Goal: Task Accomplishment & Management: Manage account settings

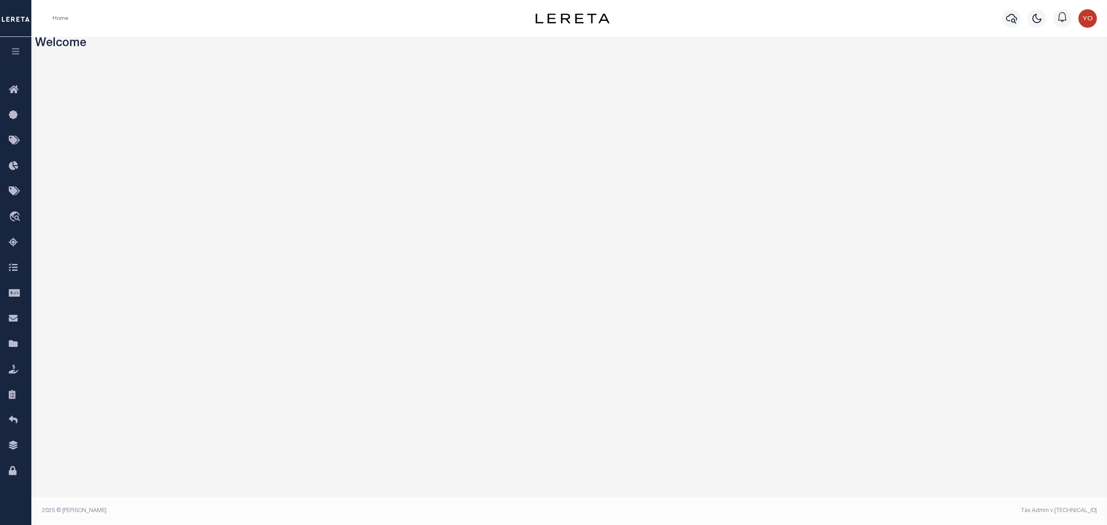
click at [18, 48] on icon "button" at bounding box center [16, 51] width 11 height 8
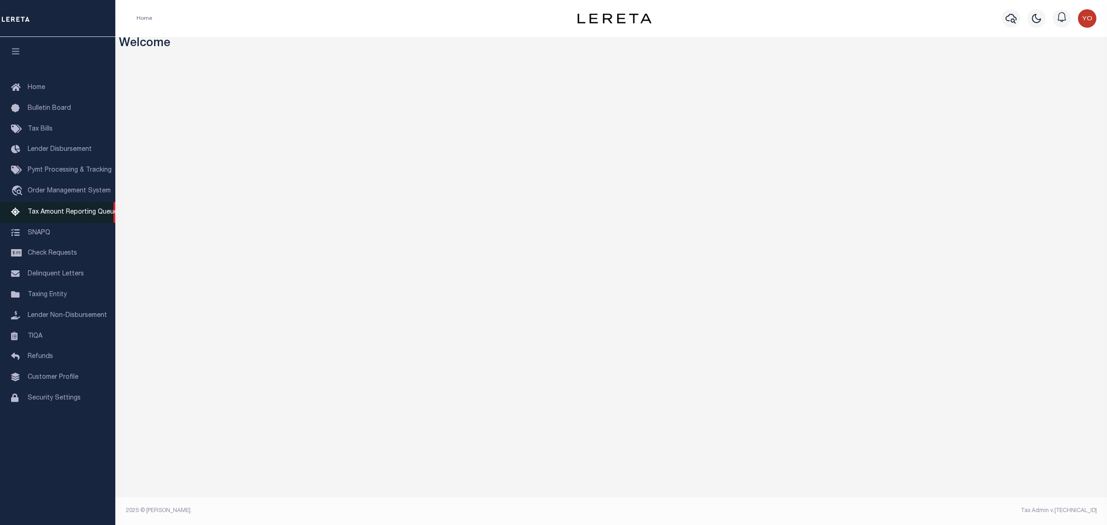
click at [70, 213] on span "Tax Amount Reporting Queue" at bounding box center [73, 212] width 90 height 6
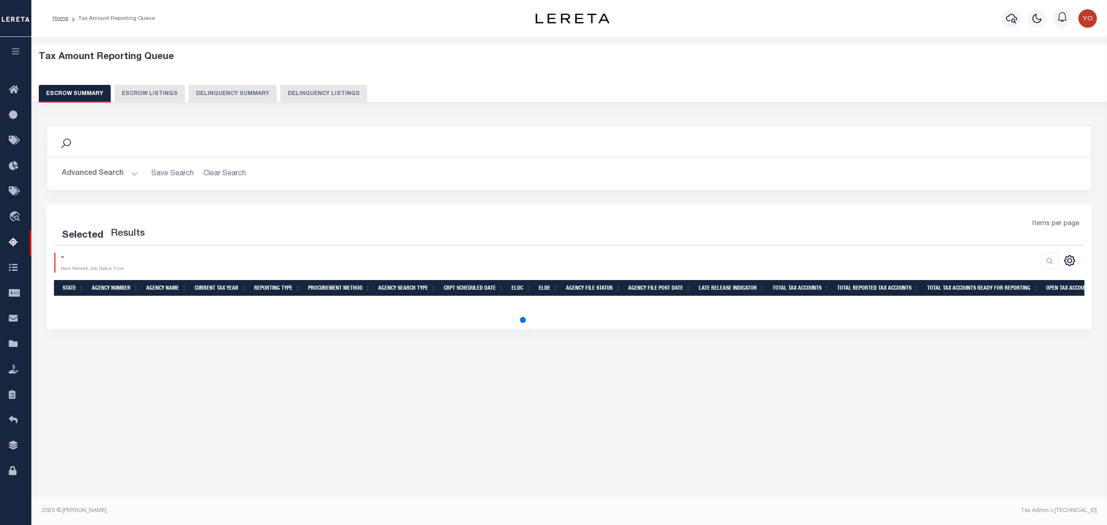
select select "100"
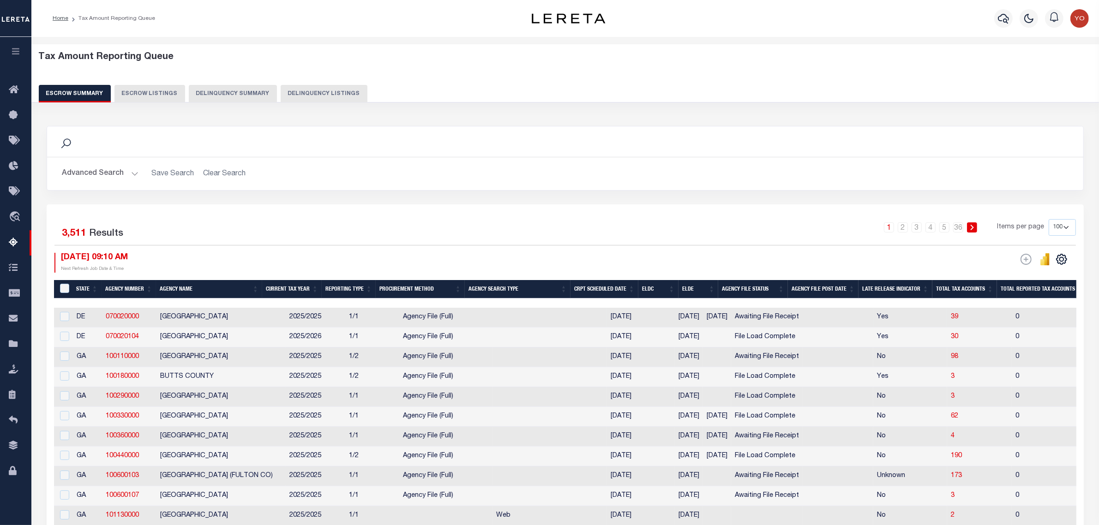
click at [770, 319] on td "Awaiting File Receipt" at bounding box center [767, 318] width 72 height 20
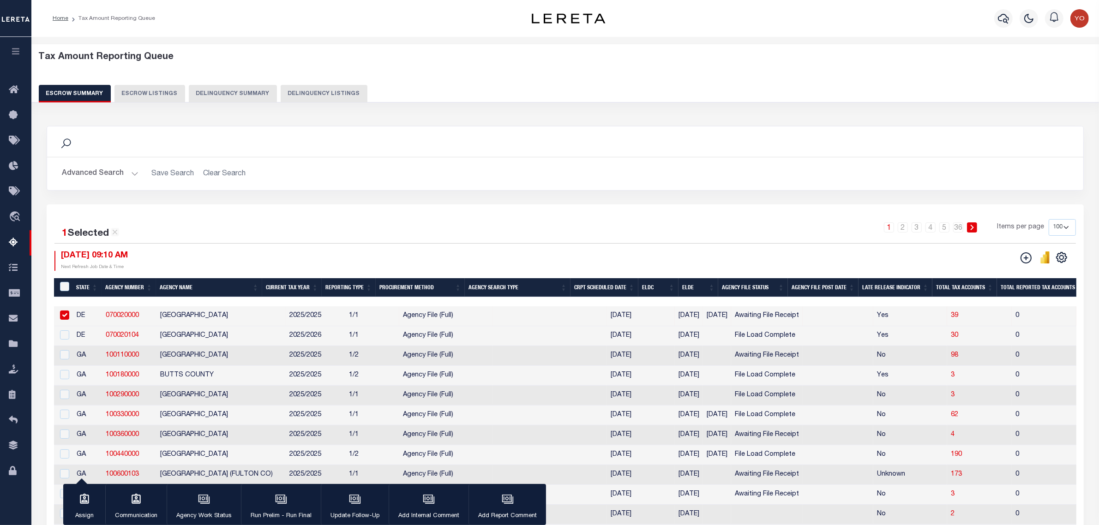
checkbox input "true"
drag, startPoint x: 741, startPoint y: 337, endPoint x: 802, endPoint y: 335, distance: 60.9
click at [802, 335] on td "File Load Complete" at bounding box center [767, 336] width 72 height 20
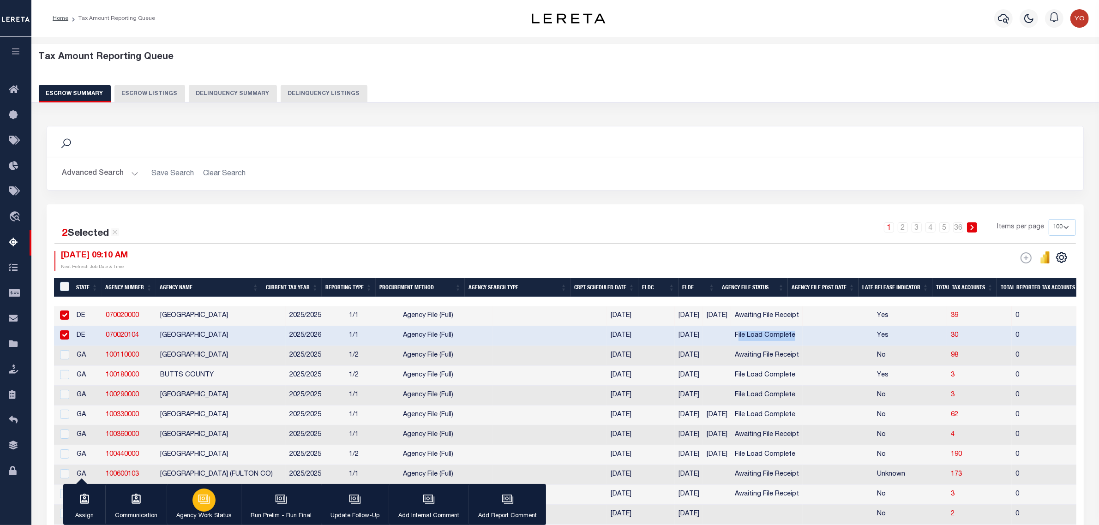
click at [205, 502] on icon "button" at bounding box center [203, 498] width 10 height 7
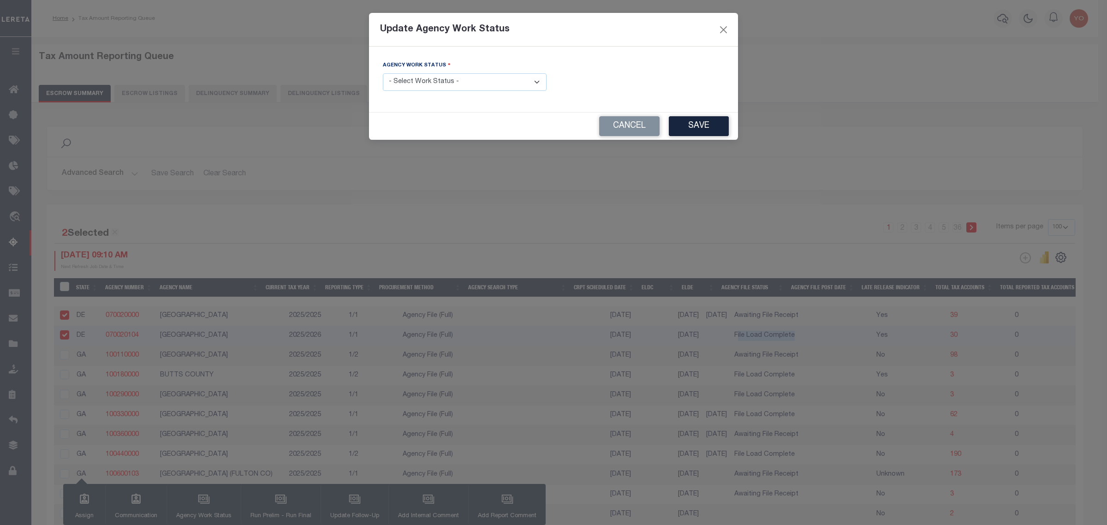
click at [541, 86] on select "- Select Work Status - New In Progress Pending Agency Follow-up Pending QC Read…" at bounding box center [465, 82] width 164 height 18
click at [628, 132] on button "Cancel" at bounding box center [629, 126] width 60 height 20
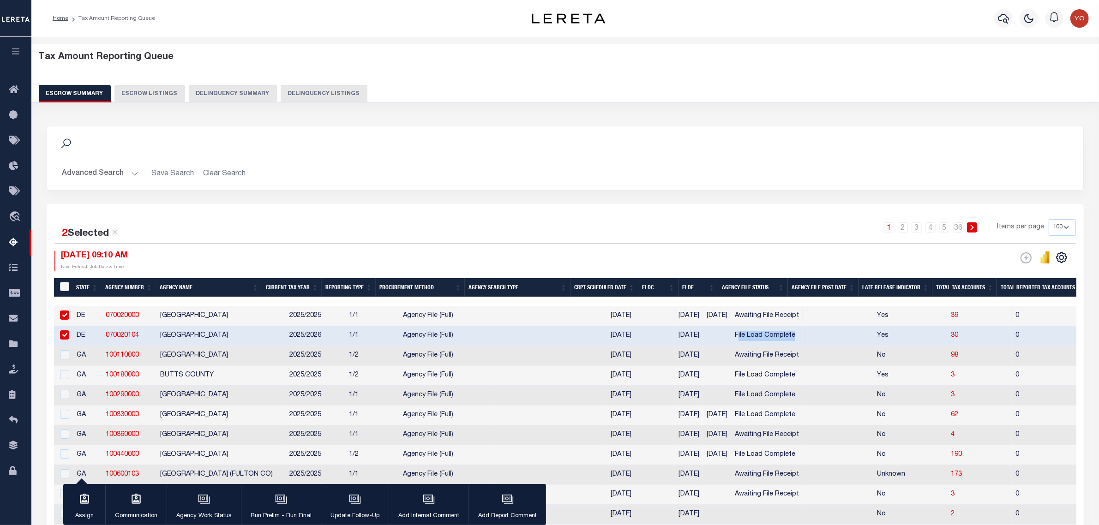
click at [123, 338] on link "070020104" at bounding box center [122, 335] width 33 height 6
checkbox input "false"
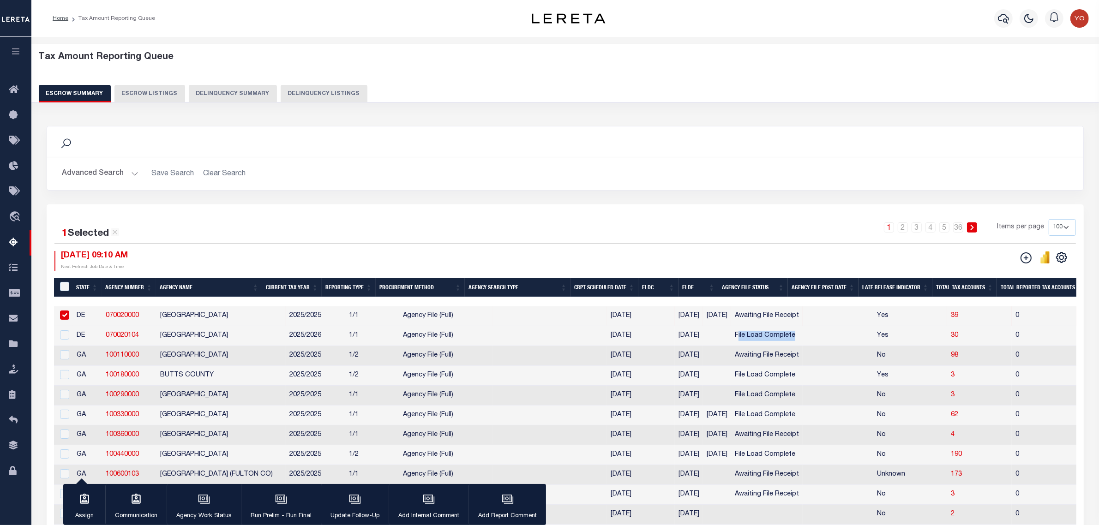
click at [134, 173] on button "Advanced Search" at bounding box center [100, 174] width 77 height 18
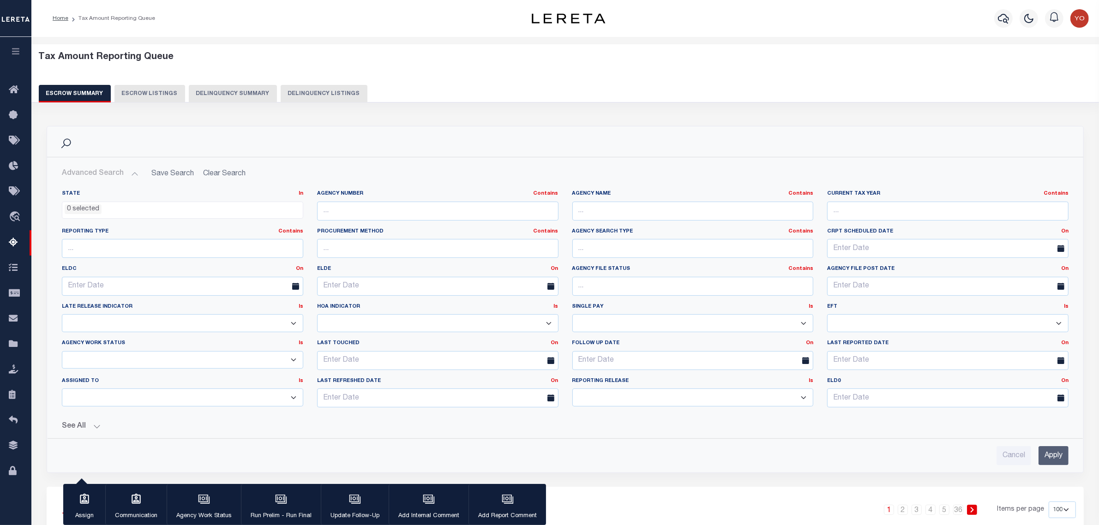
click at [1059, 398] on icon at bounding box center [1060, 398] width 7 height 7
click at [1064, 383] on link "On" at bounding box center [1064, 380] width 7 height 5
click at [1018, 420] on link "Before" at bounding box center [1031, 418] width 73 height 13
click at [1059, 401] on icon at bounding box center [1060, 398] width 7 height 7
click at [903, 398] on input "text" at bounding box center [947, 398] width 241 height 19
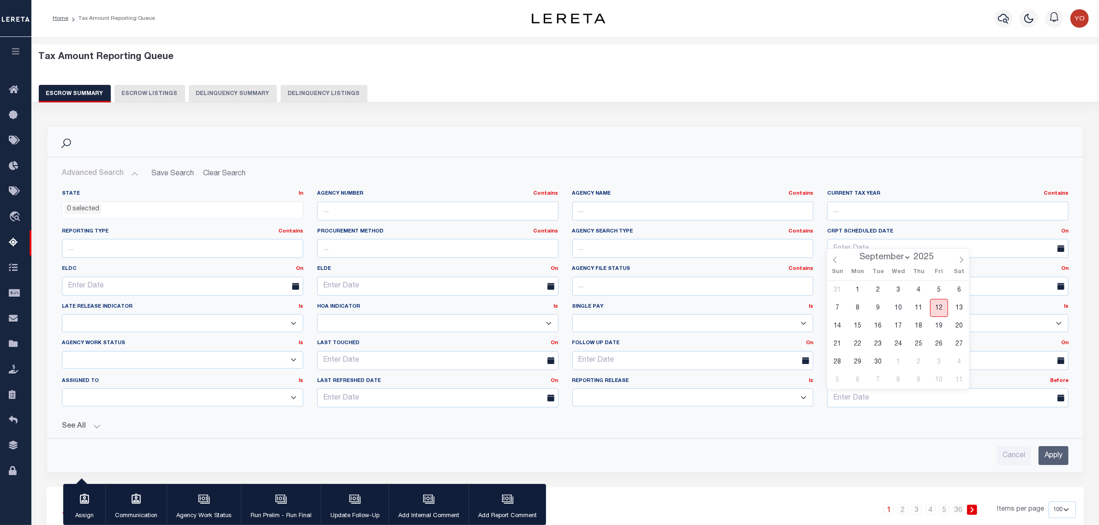
click at [939, 308] on span "12" at bounding box center [939, 308] width 18 height 18
type input "09-12-2025"
click at [1051, 455] on input "Apply" at bounding box center [1053, 455] width 30 height 19
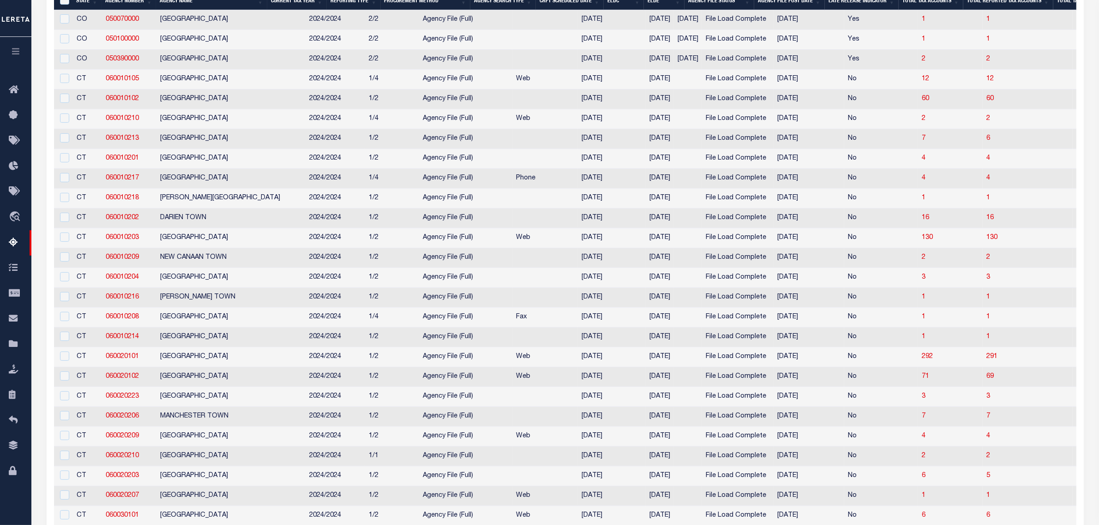
scroll to position [231, 0]
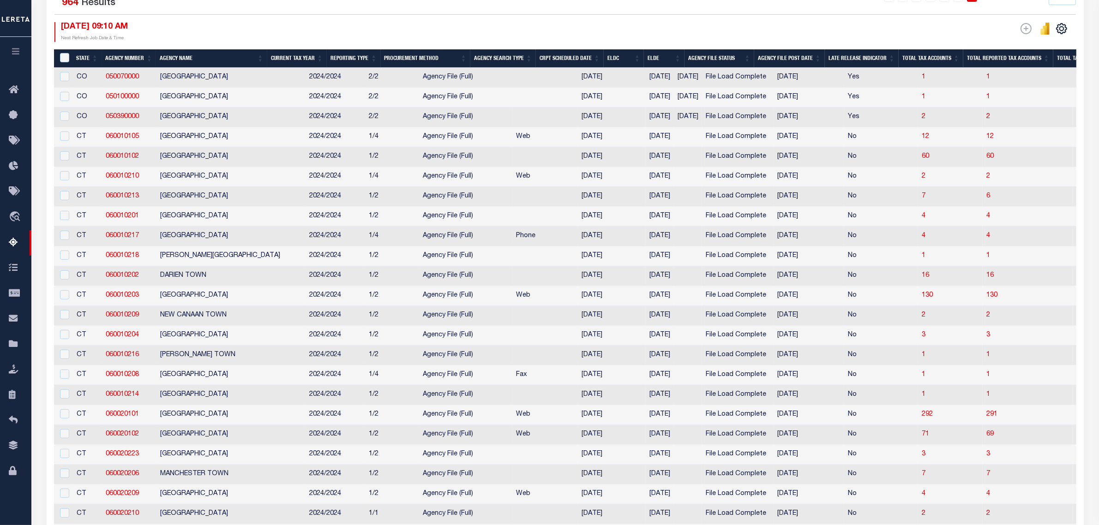
click at [718, 82] on td "File Load Complete" at bounding box center [738, 78] width 72 height 20
checkbox input "true"
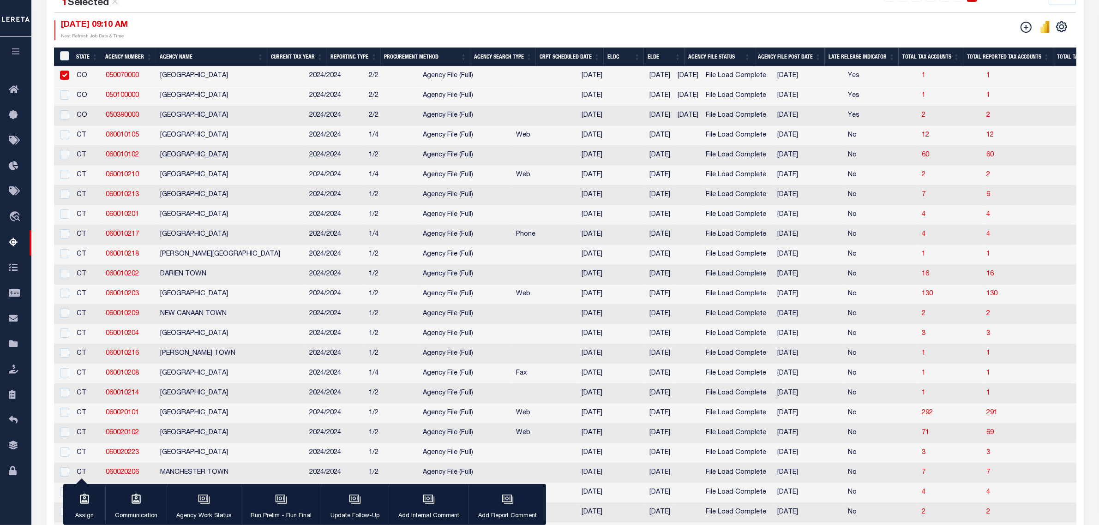
click at [732, 305] on td "File Load Complete" at bounding box center [738, 295] width 72 height 20
checkbox input "true"
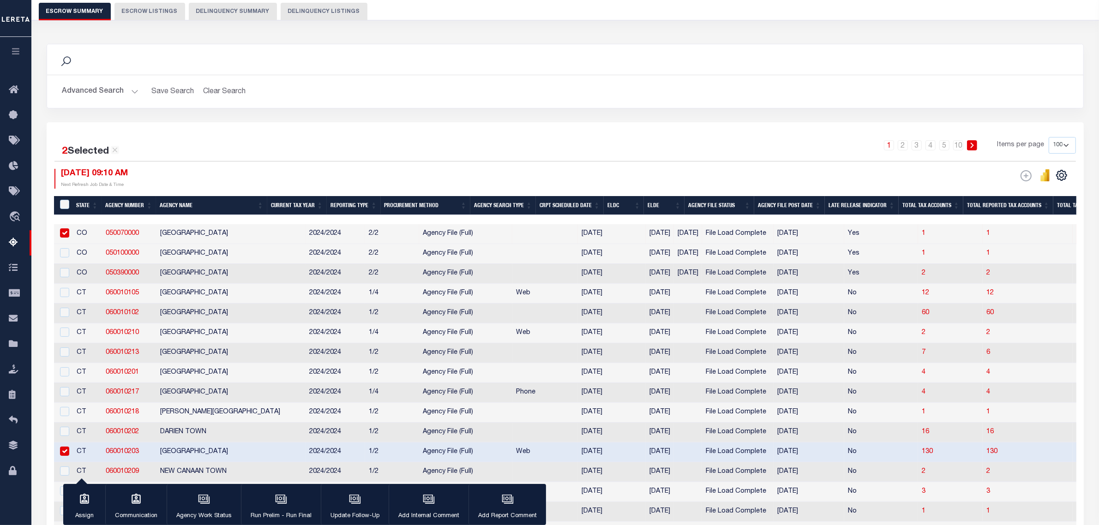
scroll to position [0, 0]
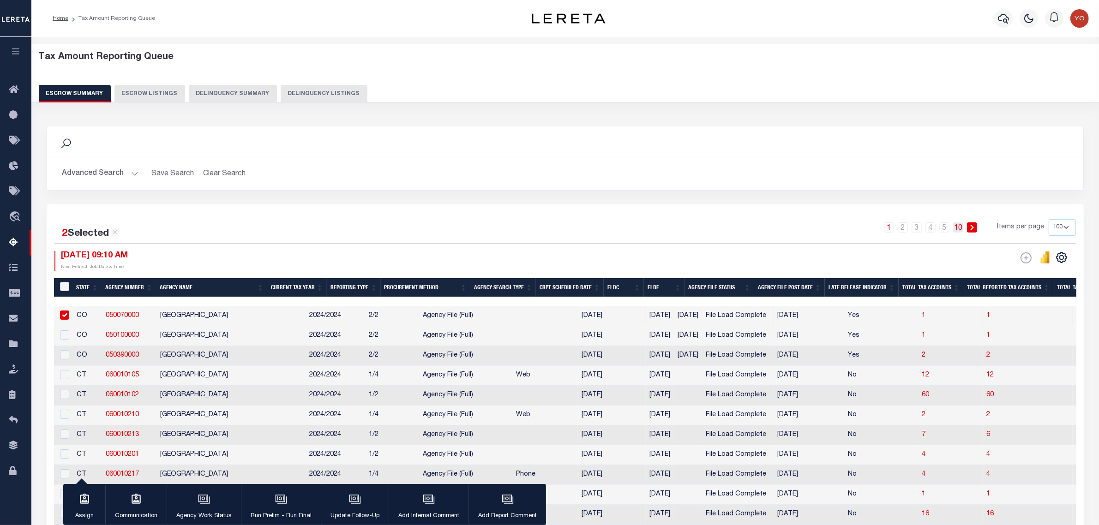
click at [961, 230] on link "10" at bounding box center [958, 227] width 10 height 10
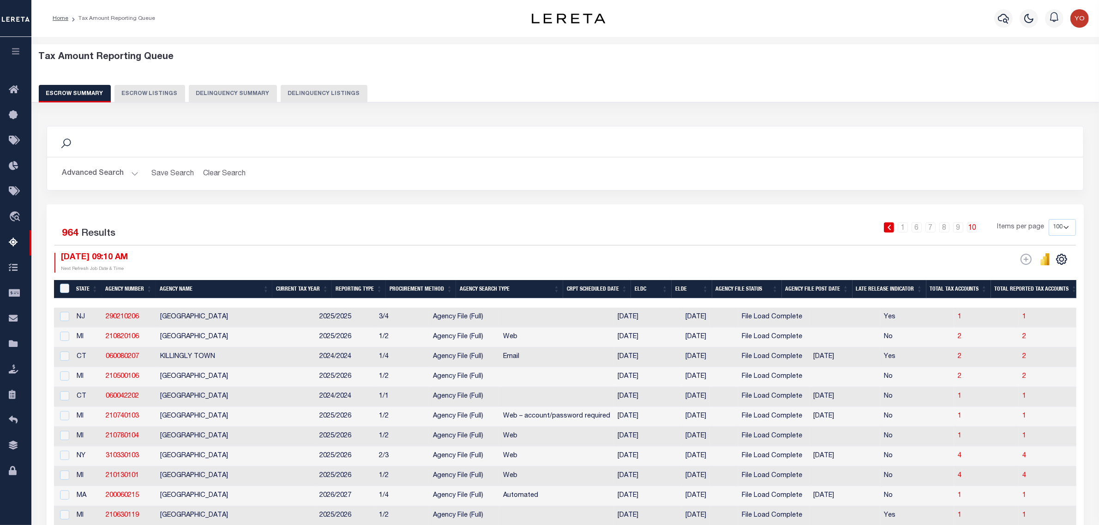
drag, startPoint x: 314, startPoint y: 362, endPoint x: 277, endPoint y: 361, distance: 36.5
click at [277, 361] on tr "CT 060080207 KILLINGLY TOWN 2024/2024 1/4 Agency File (Full) Email 08/08/2025 0…" at bounding box center [1110, 357] width 2112 height 20
click at [316, 361] on td "2024/2024" at bounding box center [346, 357] width 60 height 20
checkbox input "true"
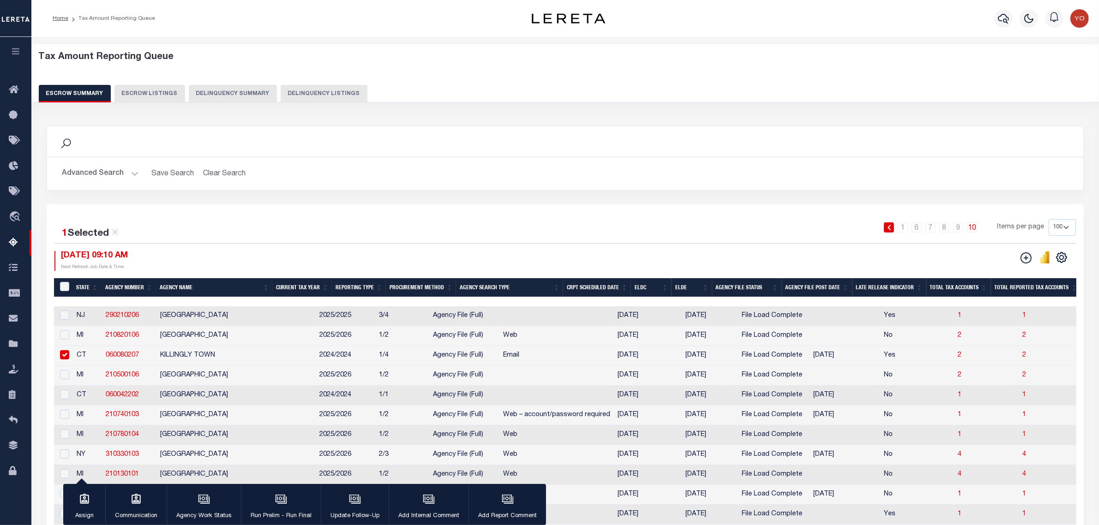
click at [180, 310] on td "FRANKLIN TOWNSHIP" at bounding box center [235, 316] width 159 height 20
checkbox input "true"
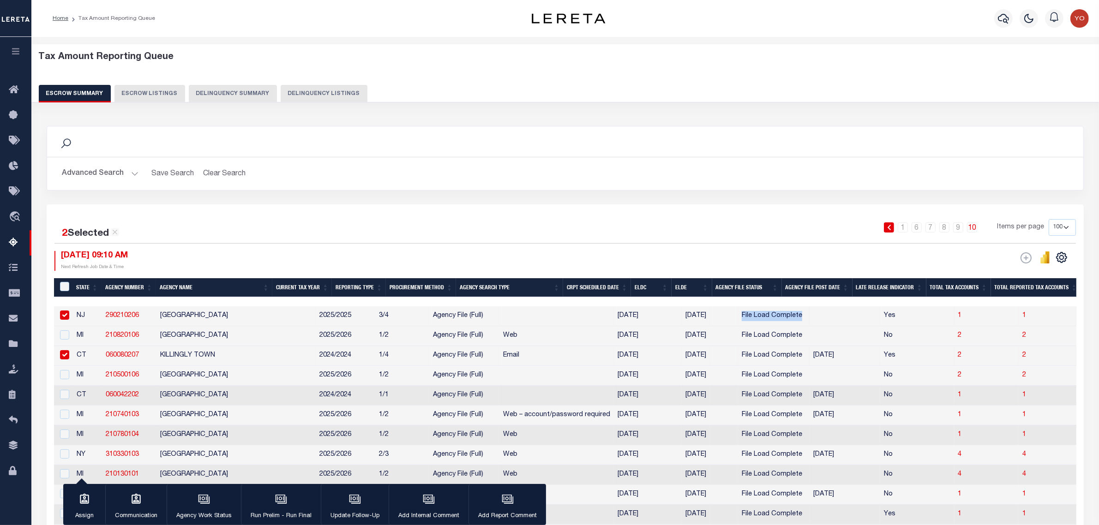
drag, startPoint x: 725, startPoint y: 319, endPoint x: 793, endPoint y: 319, distance: 67.4
click at [793, 319] on tr "NJ 290210206 FRANKLIN TOWNSHIP 2025/2025 3/4 Agency File (Full) 08/06/2025 08/2…" at bounding box center [1110, 316] width 2112 height 20
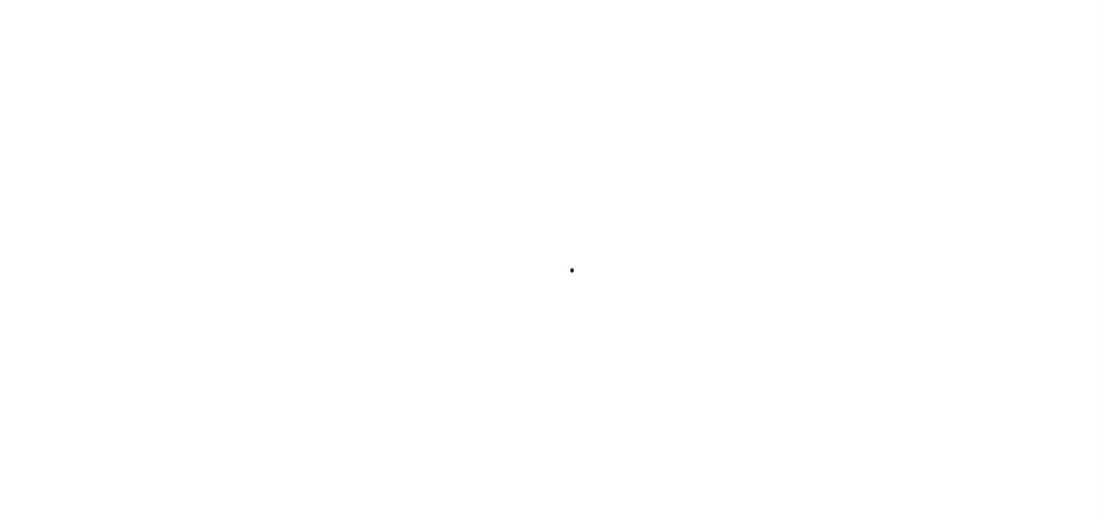
select select
checkbox input "false"
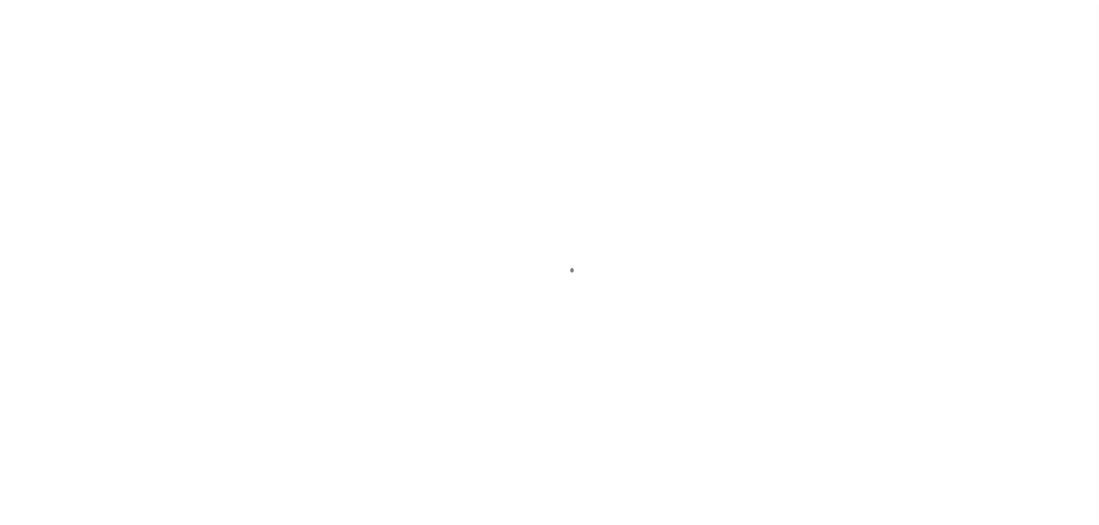
checkbox input "false"
type input "1000304000"
